Goal: Task Accomplishment & Management: Manage account settings

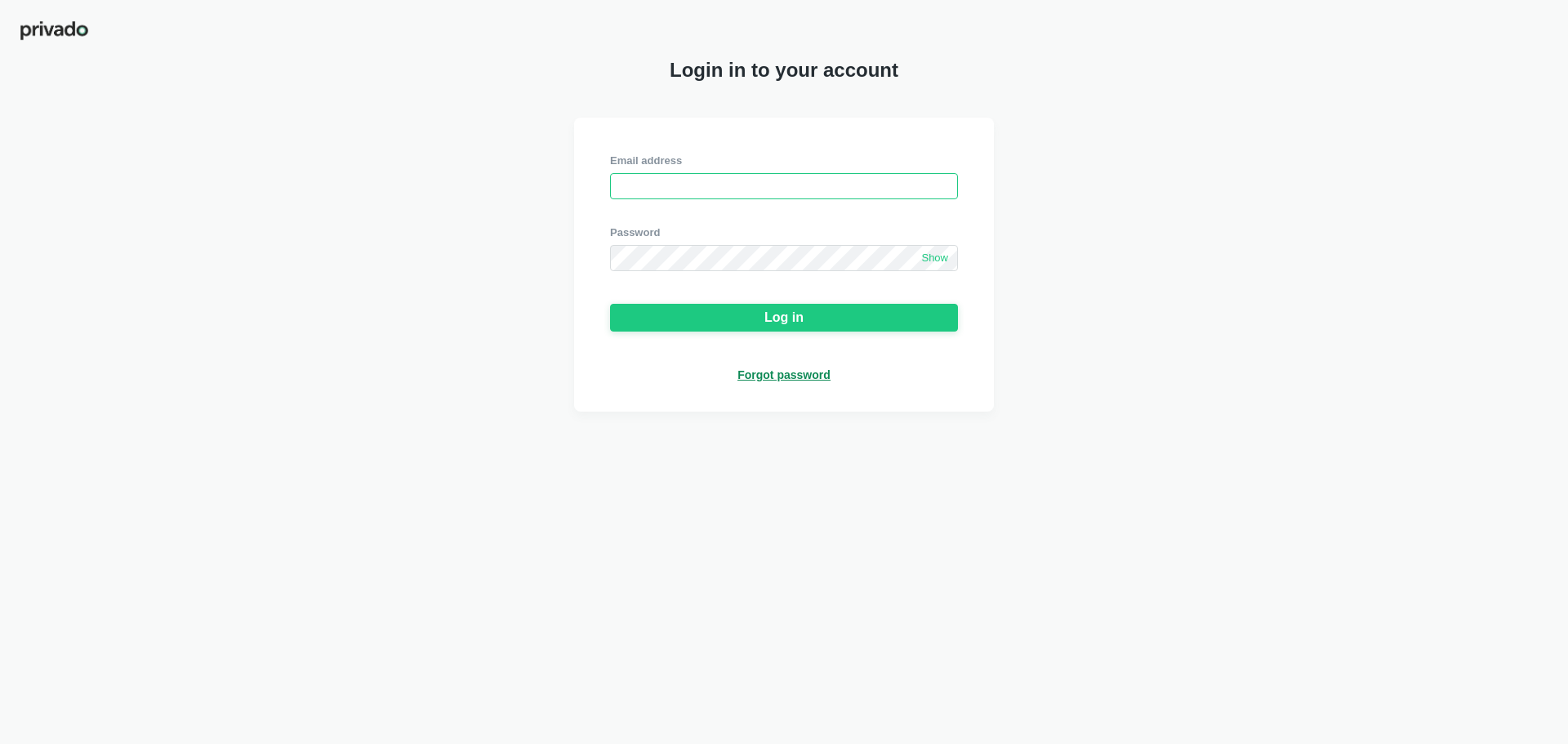
type input "[EMAIL_ADDRESS][DOMAIN_NAME]"
click at [699, 149] on div "Email address [EMAIL_ADDRESS][DOMAIN_NAME] Password Show Log in Forgot password" at bounding box center [784, 264] width 419 height 294
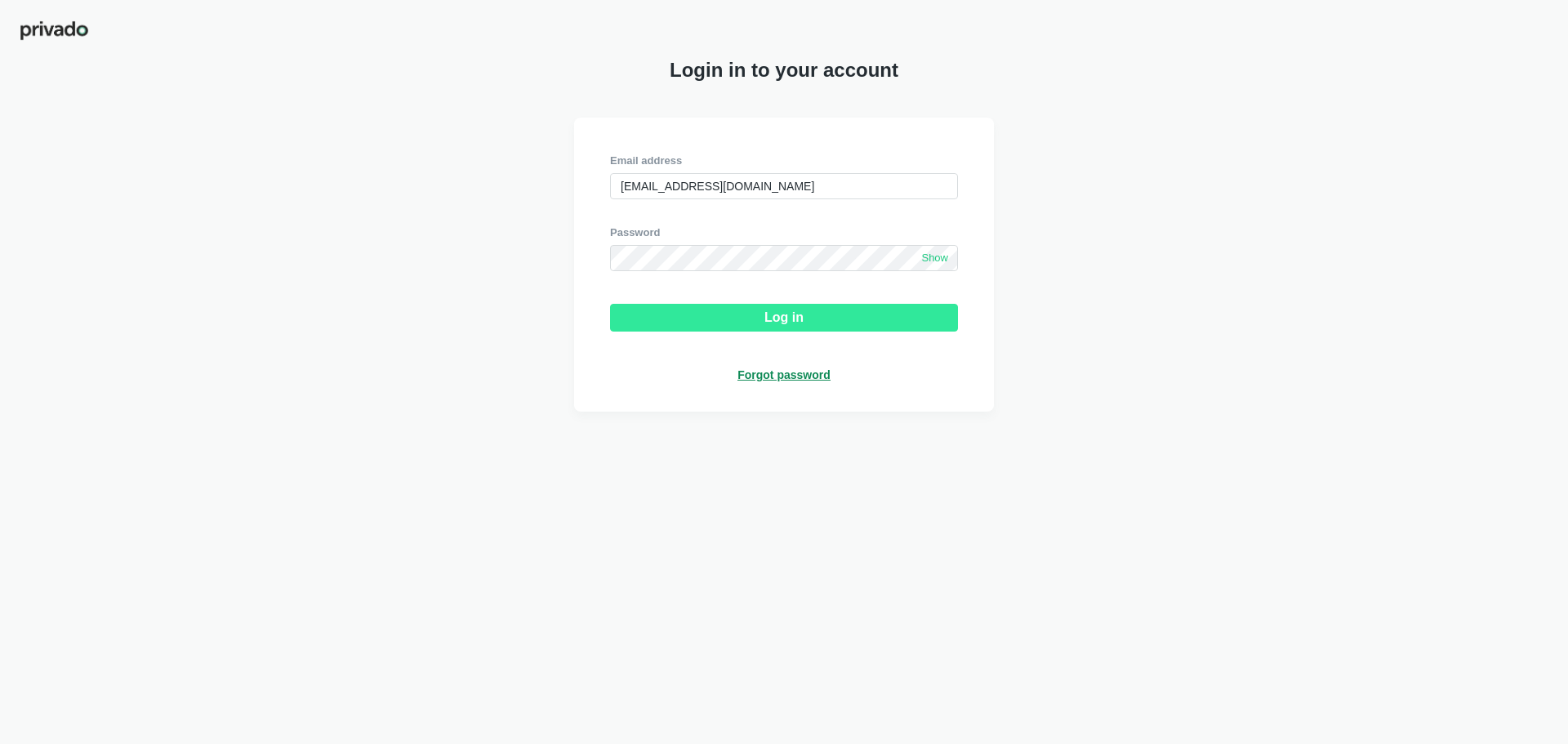
click at [784, 317] on div "Log in" at bounding box center [784, 317] width 39 height 15
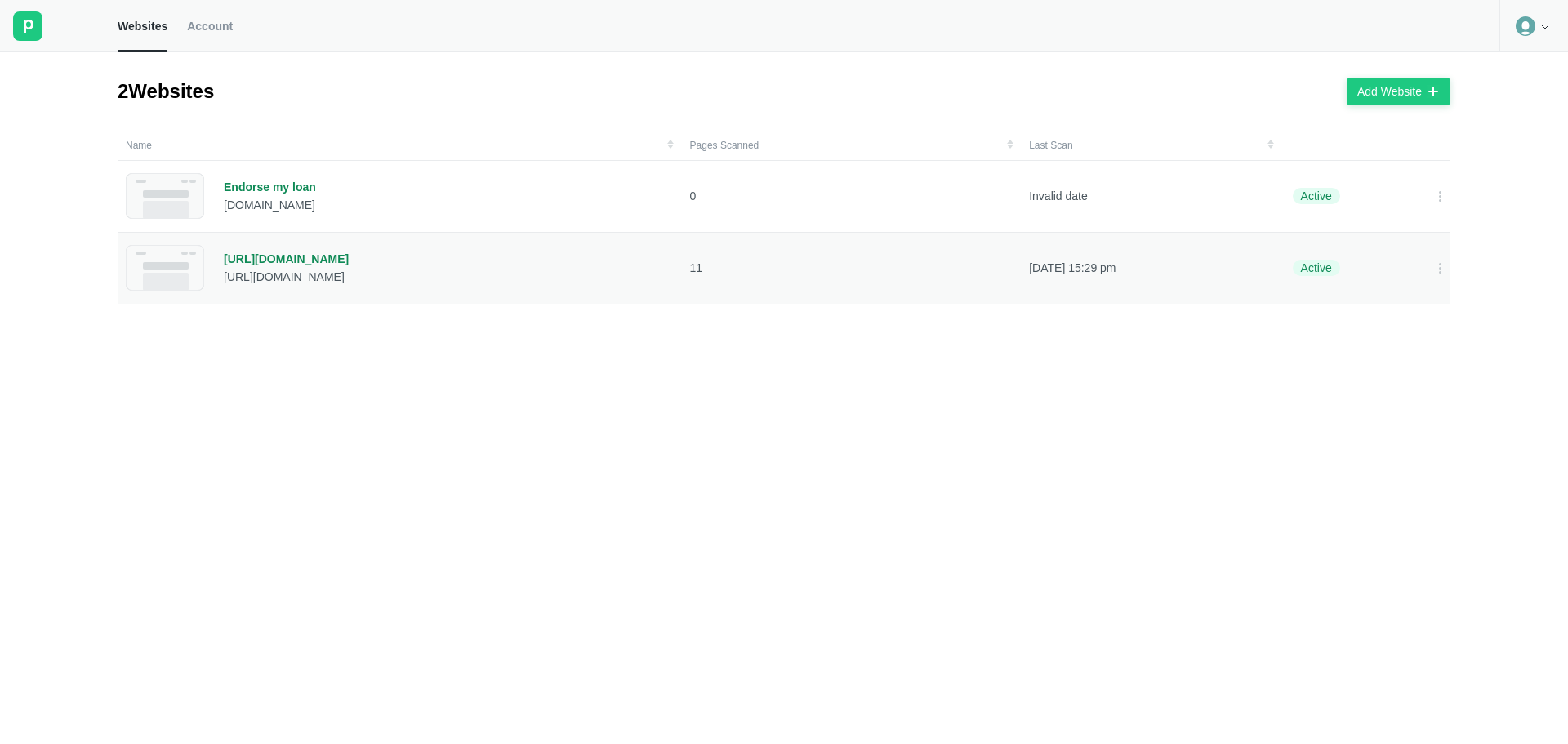
click at [283, 261] on div "[URL][DOMAIN_NAME]" at bounding box center [287, 259] width 125 height 15
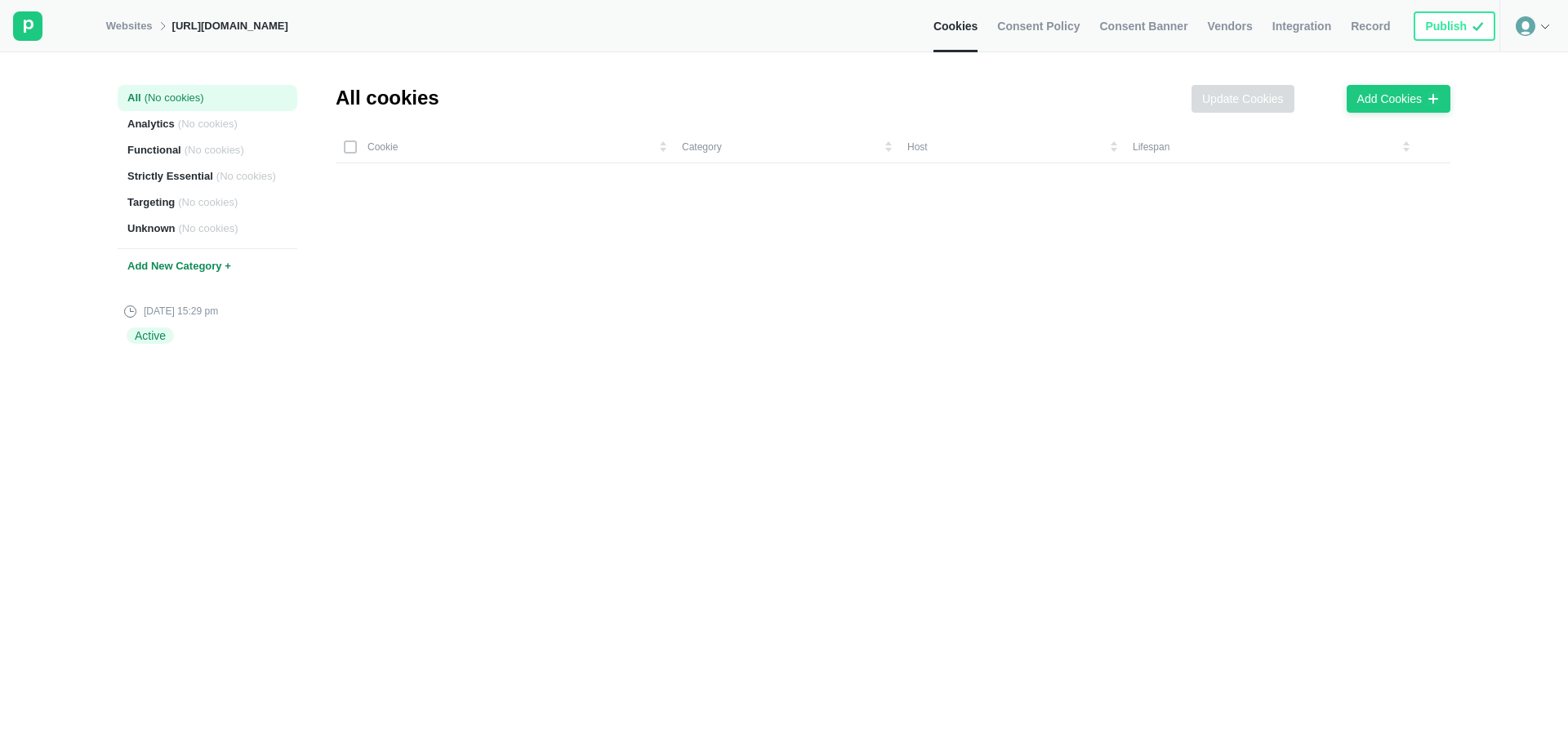
click at [1072, 24] on span "Consent Policy" at bounding box center [1038, 26] width 82 height 15
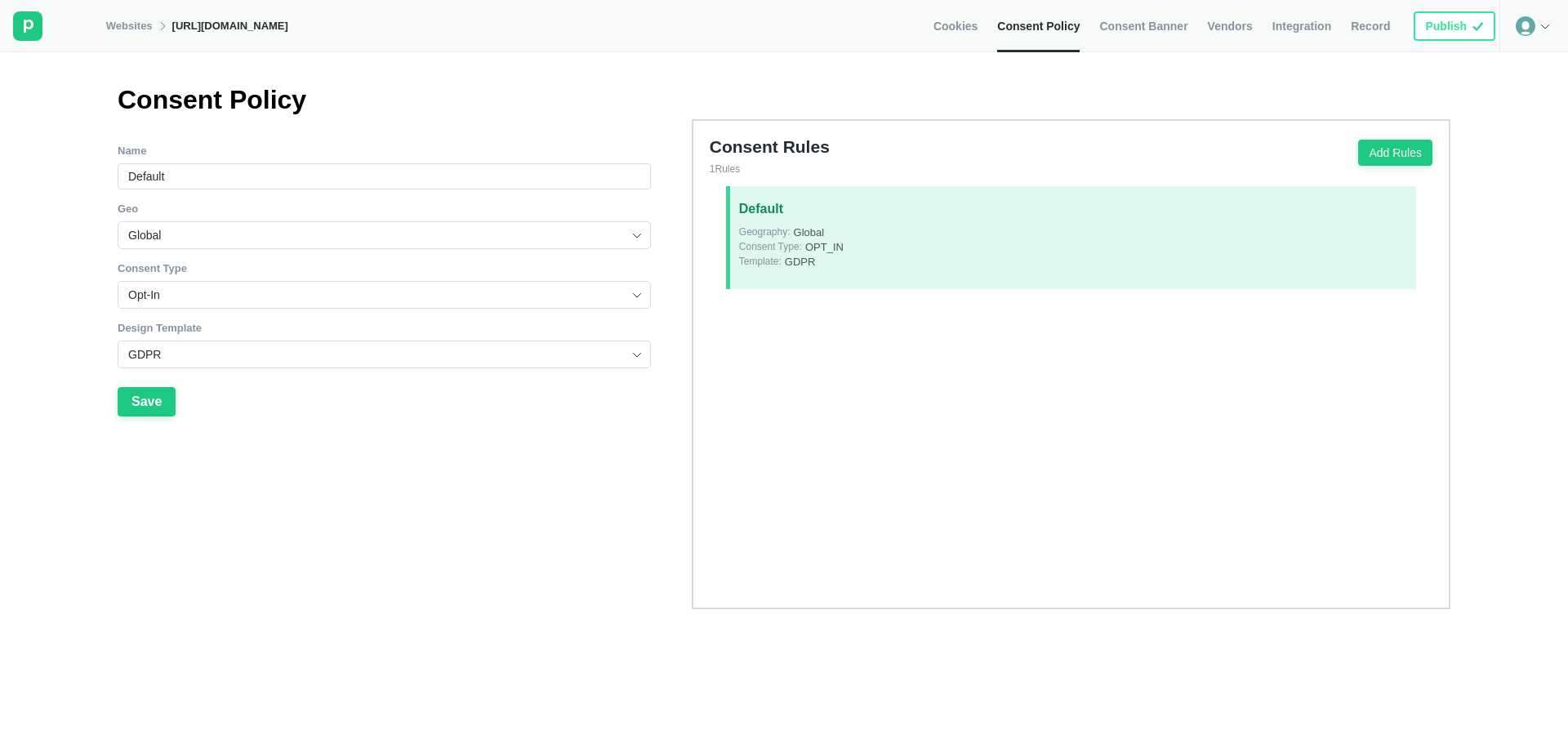
click at [1128, 26] on span "Consent Banner" at bounding box center [1143, 26] width 88 height 15
